Goal: Task Accomplishment & Management: Complete application form

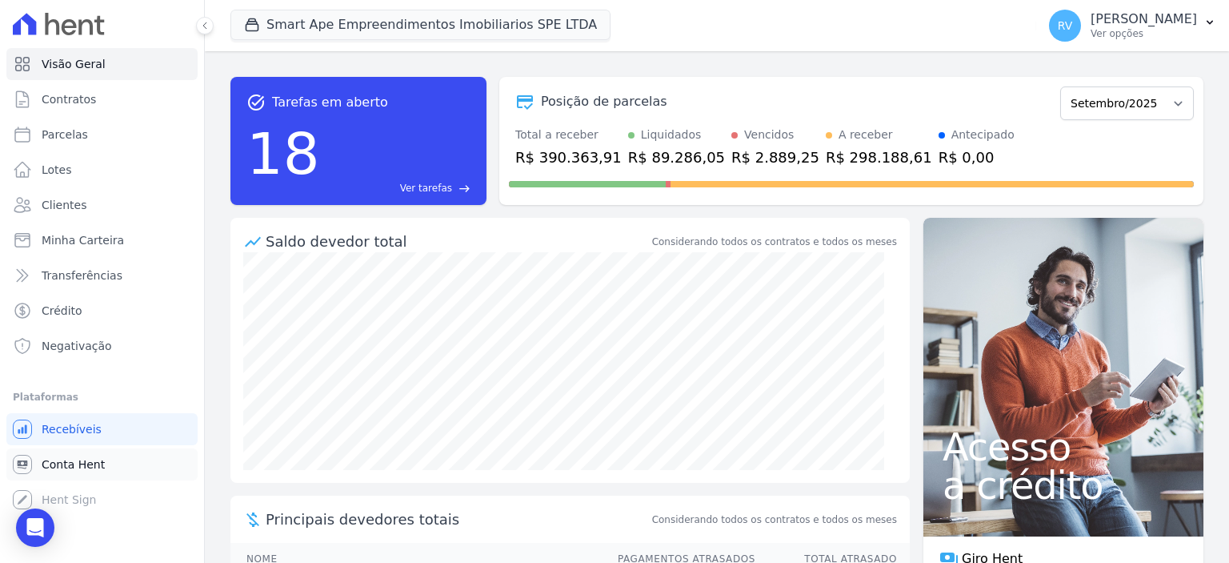
click at [101, 459] on link "Conta Hent" at bounding box center [101, 464] width 191 height 32
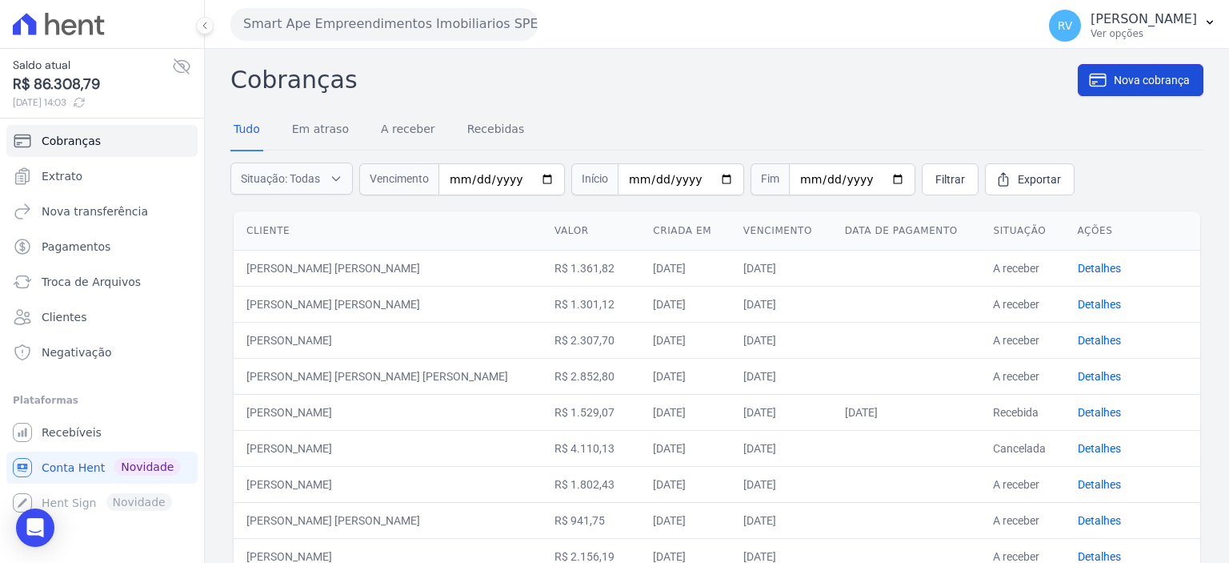
click at [1101, 94] on link "Nova cobrança" at bounding box center [1141, 80] width 126 height 32
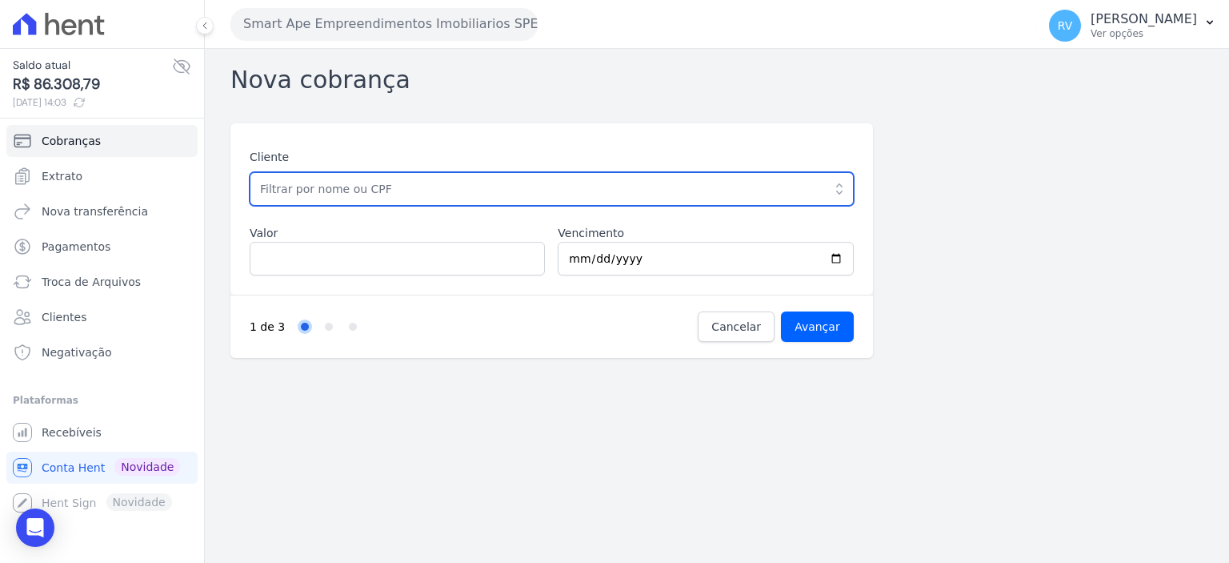
click at [447, 198] on input "text" at bounding box center [552, 189] width 604 height 34
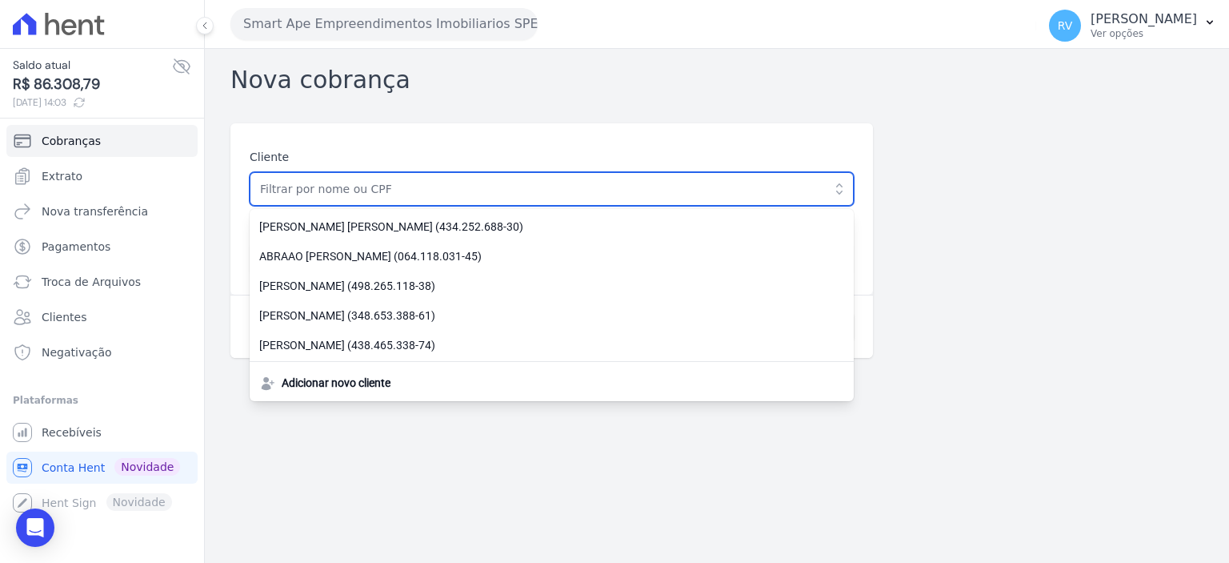
paste input "[PERSON_NAME] DOS [PERSON_NAME]"
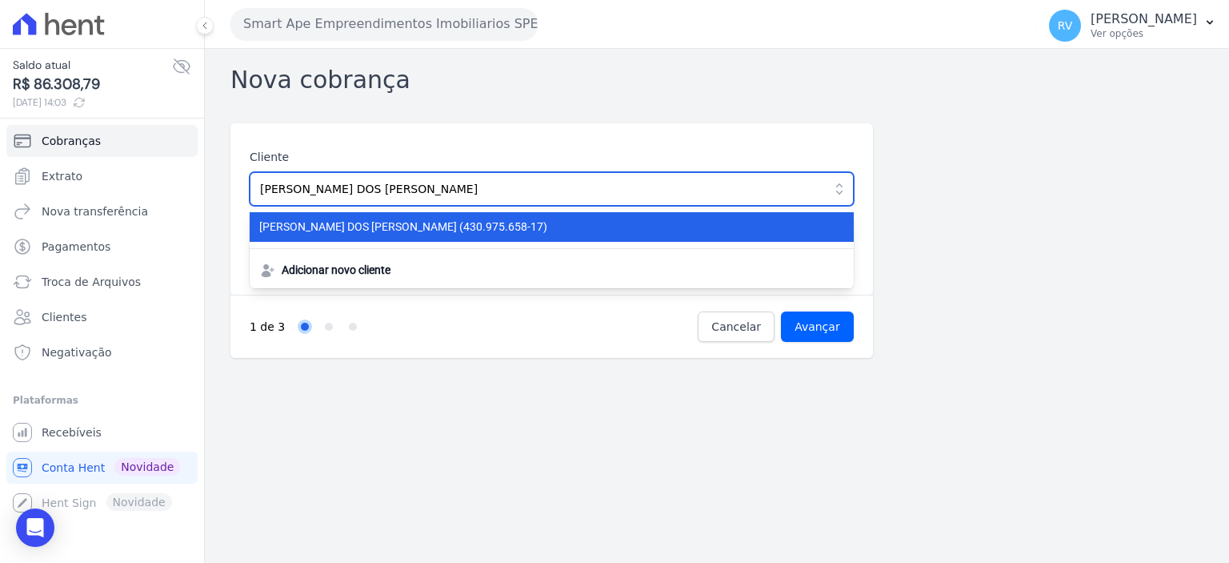
type input "[PERSON_NAME] DOS [PERSON_NAME]"
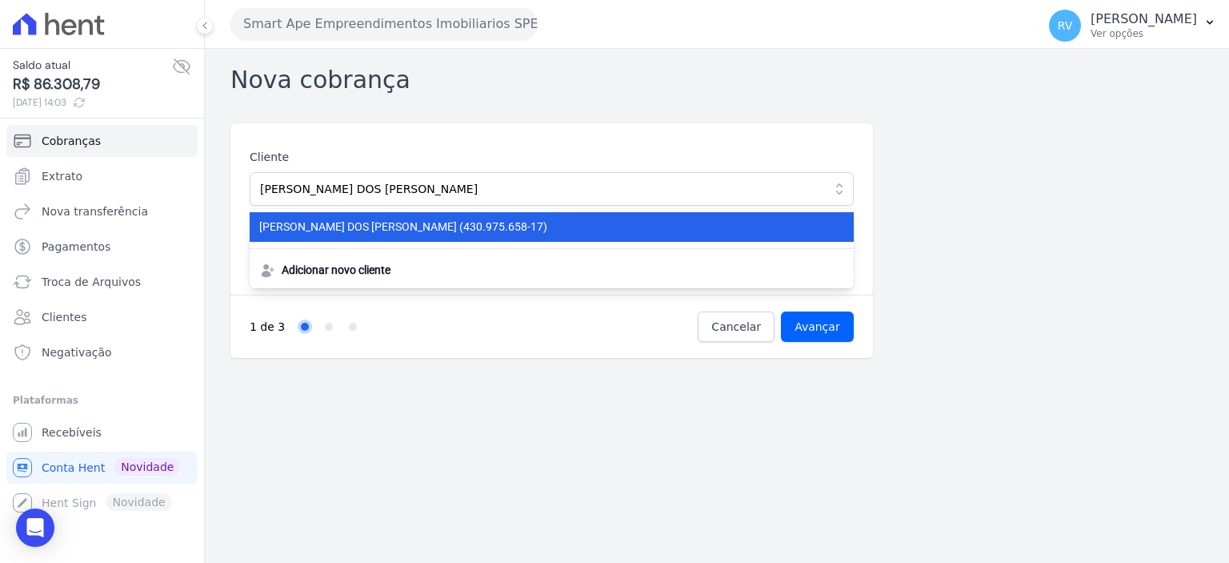
click at [378, 222] on span "[PERSON_NAME] DOS [PERSON_NAME] (430.975.658-17)" at bounding box center [542, 226] width 566 height 17
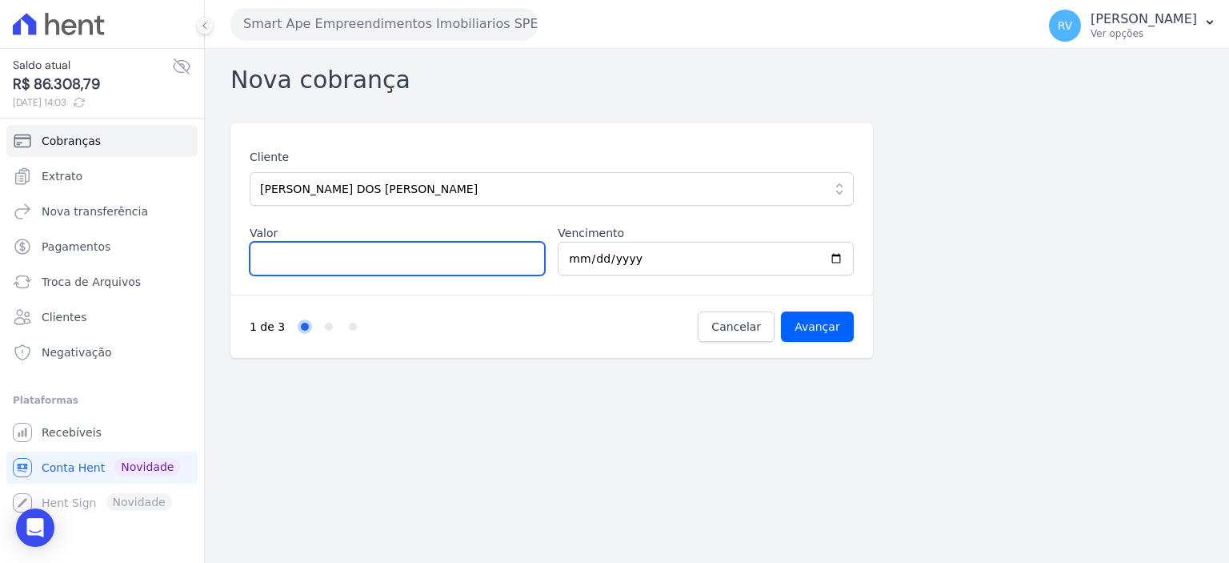
click at [337, 255] on input "Valor" at bounding box center [397, 259] width 295 height 34
type input "4292.89"
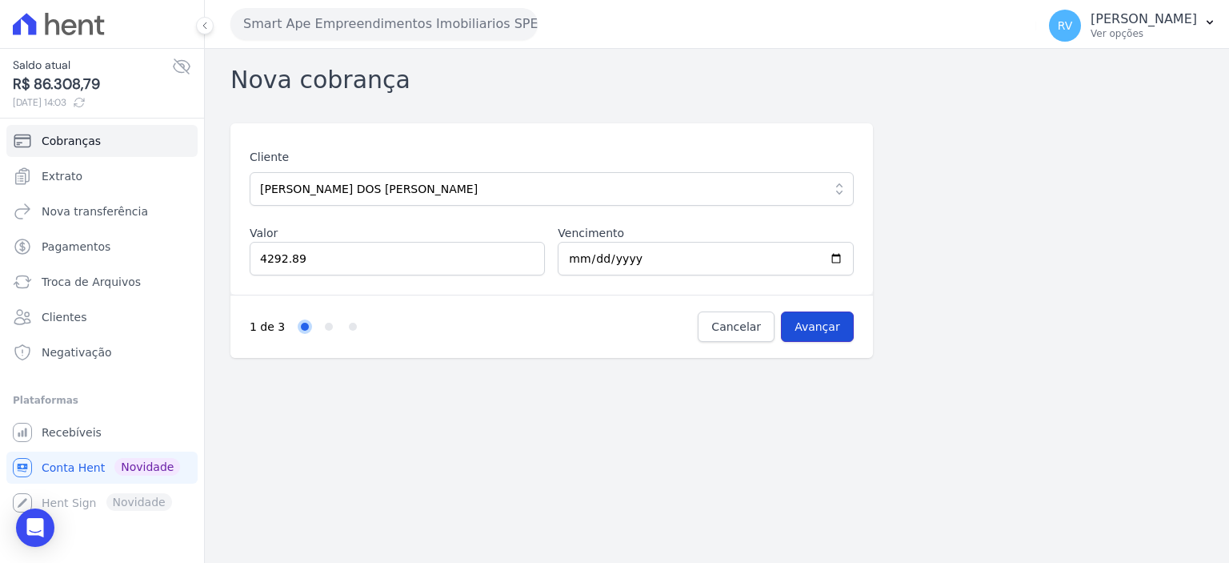
click at [835, 327] on input "Avançar" at bounding box center [817, 326] width 73 height 30
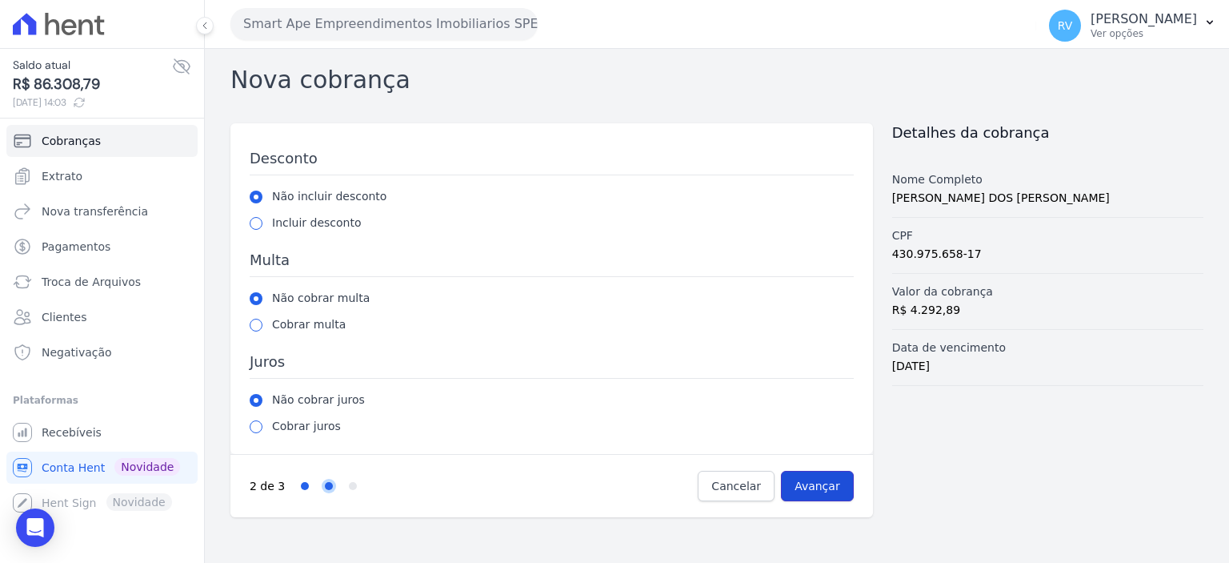
click at [815, 486] on input "Avançar" at bounding box center [817, 486] width 73 height 30
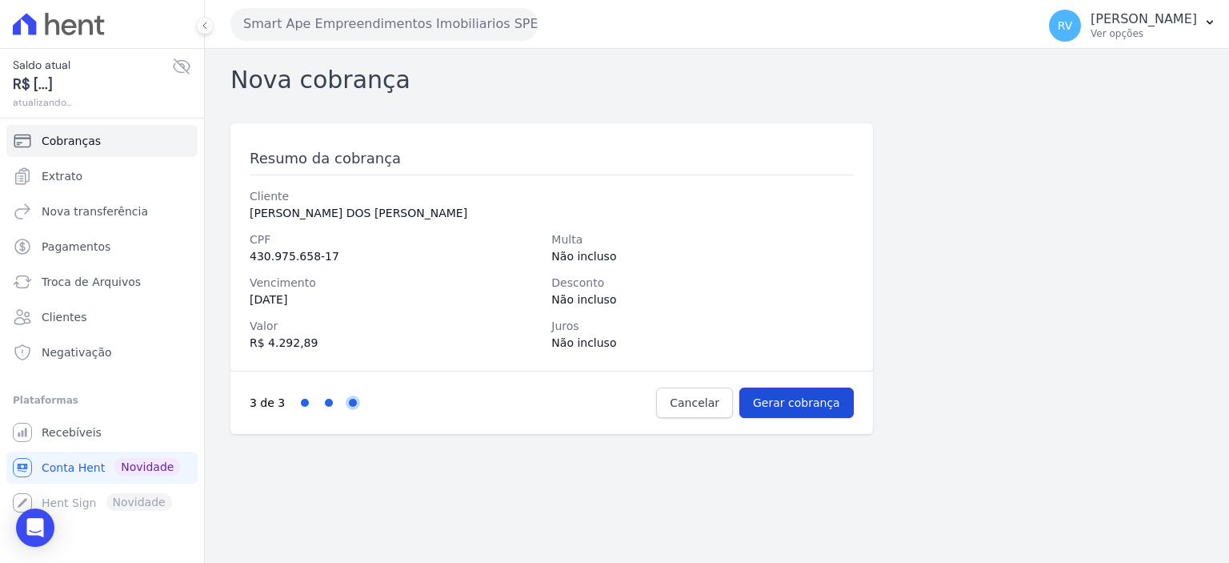
click at [820, 402] on input "Gerar cobrança" at bounding box center [796, 402] width 114 height 30
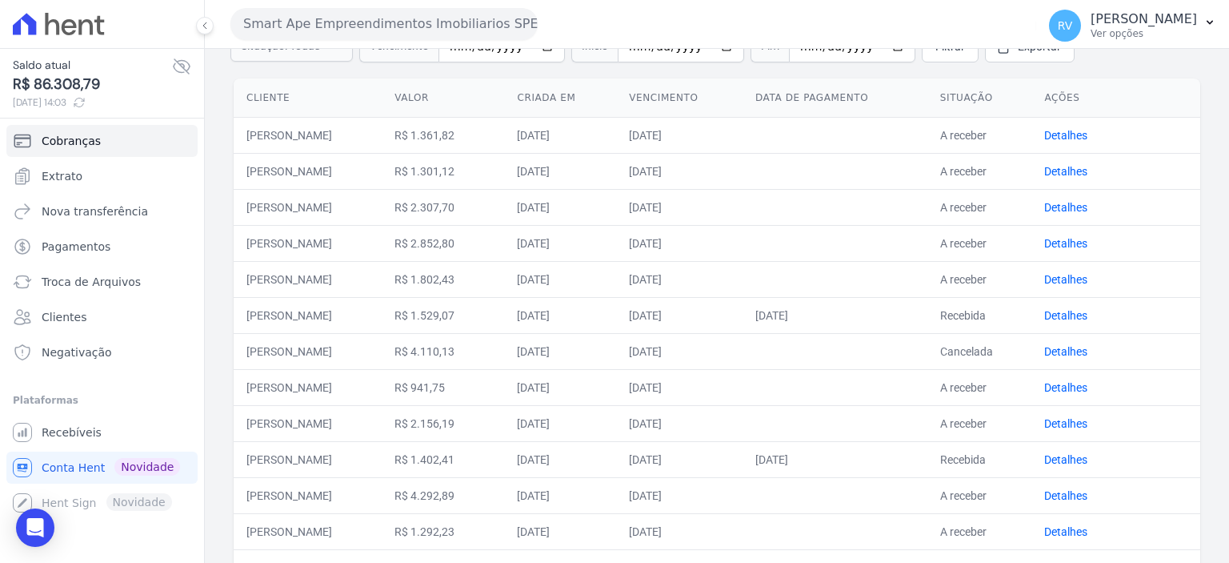
scroll to position [160, 0]
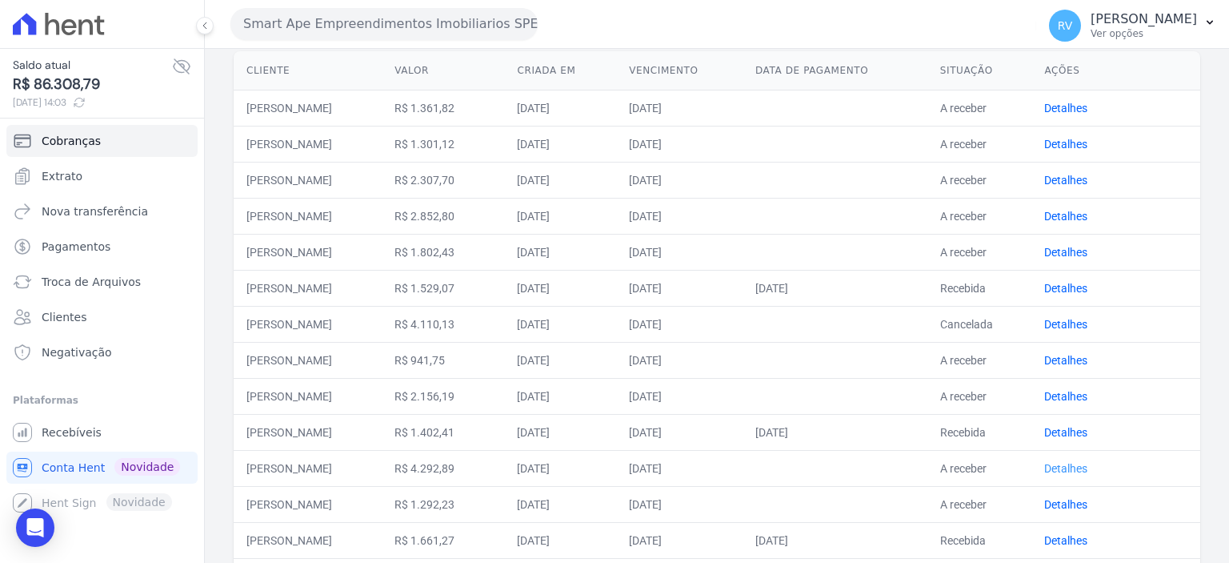
click at [1073, 465] on link "Detalhes" at bounding box center [1065, 468] width 43 height 13
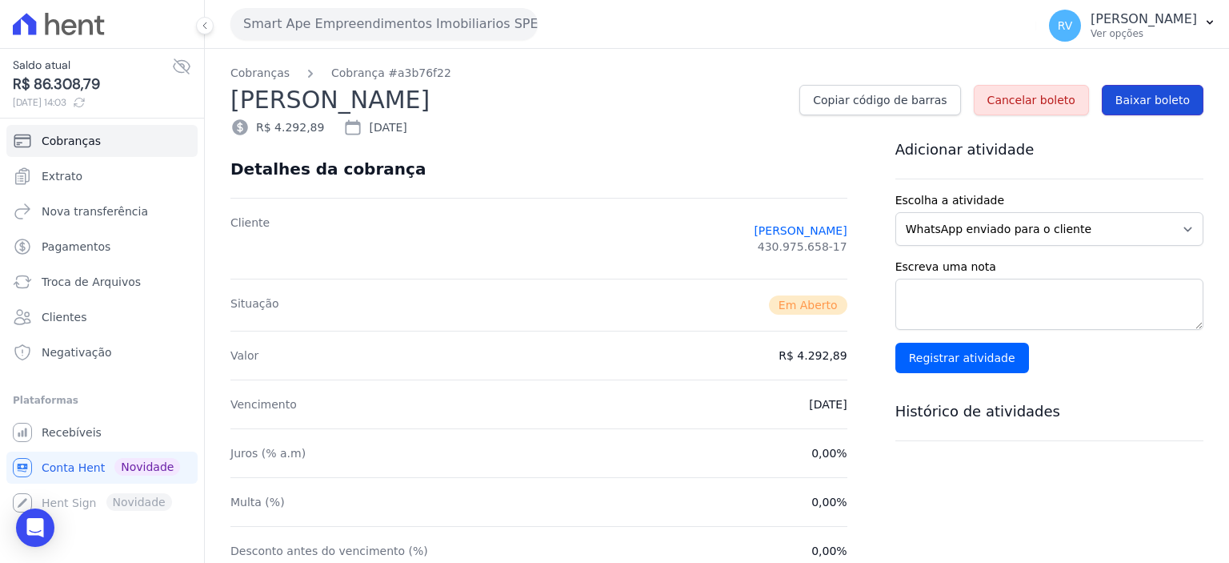
click at [1155, 94] on span "Baixar boleto" at bounding box center [1152, 100] width 74 height 16
